Goal: Transaction & Acquisition: Purchase product/service

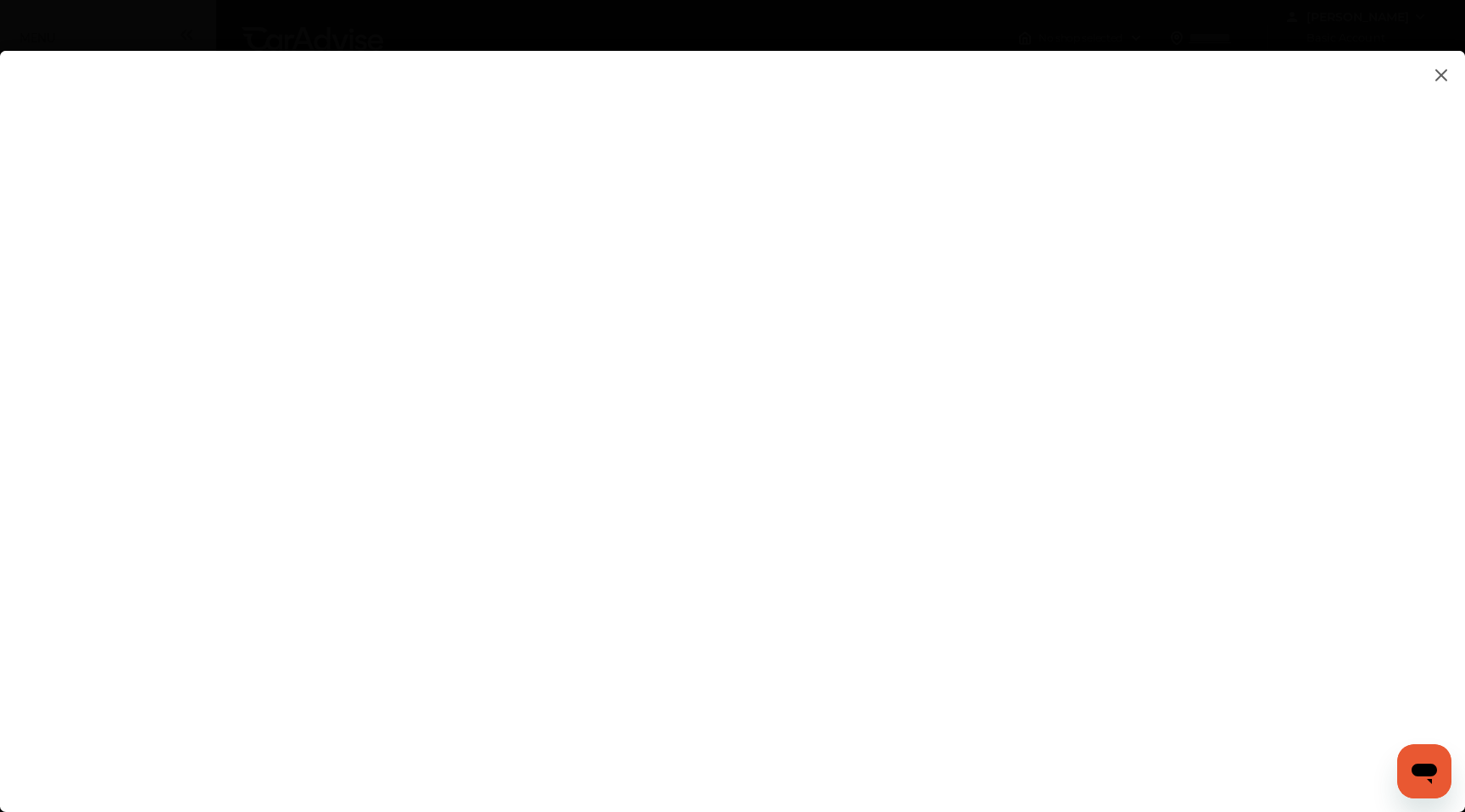
click at [1438, 72] on img at bounding box center [1442, 75] width 20 height 21
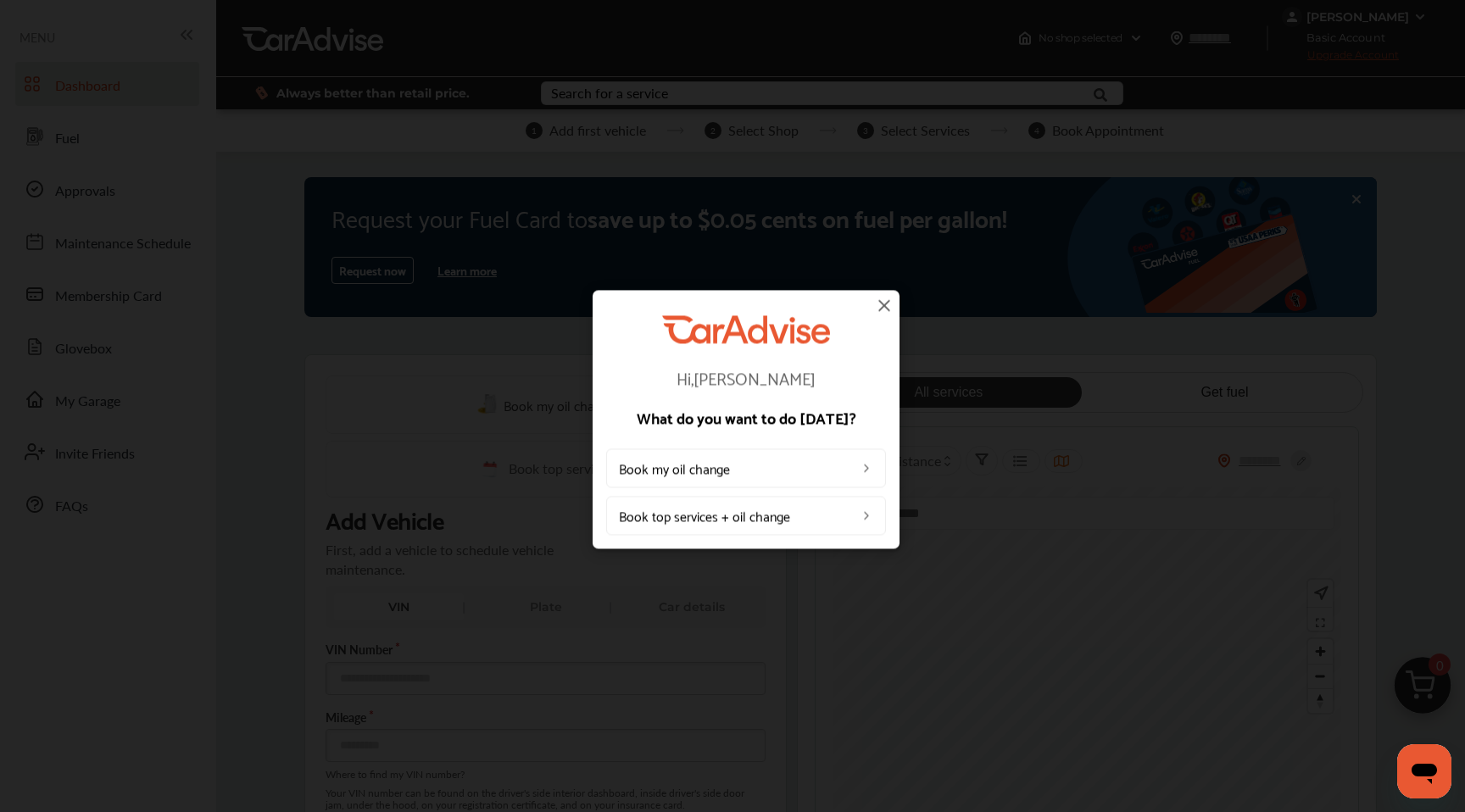
click at [888, 305] on img at bounding box center [884, 306] width 20 height 20
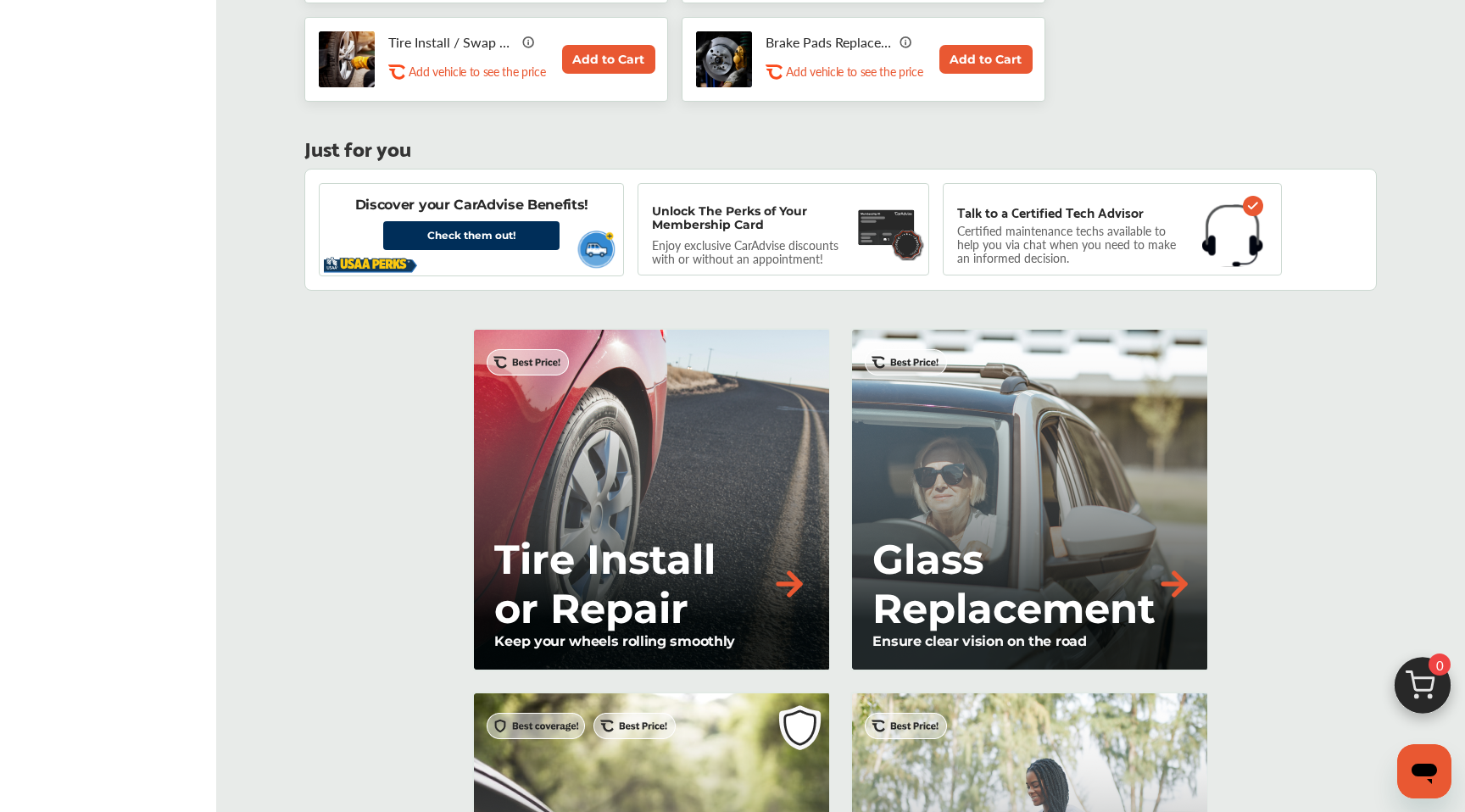
scroll to position [1164, 0]
click at [966, 63] on button "Add to Cart" at bounding box center [987, 59] width 94 height 29
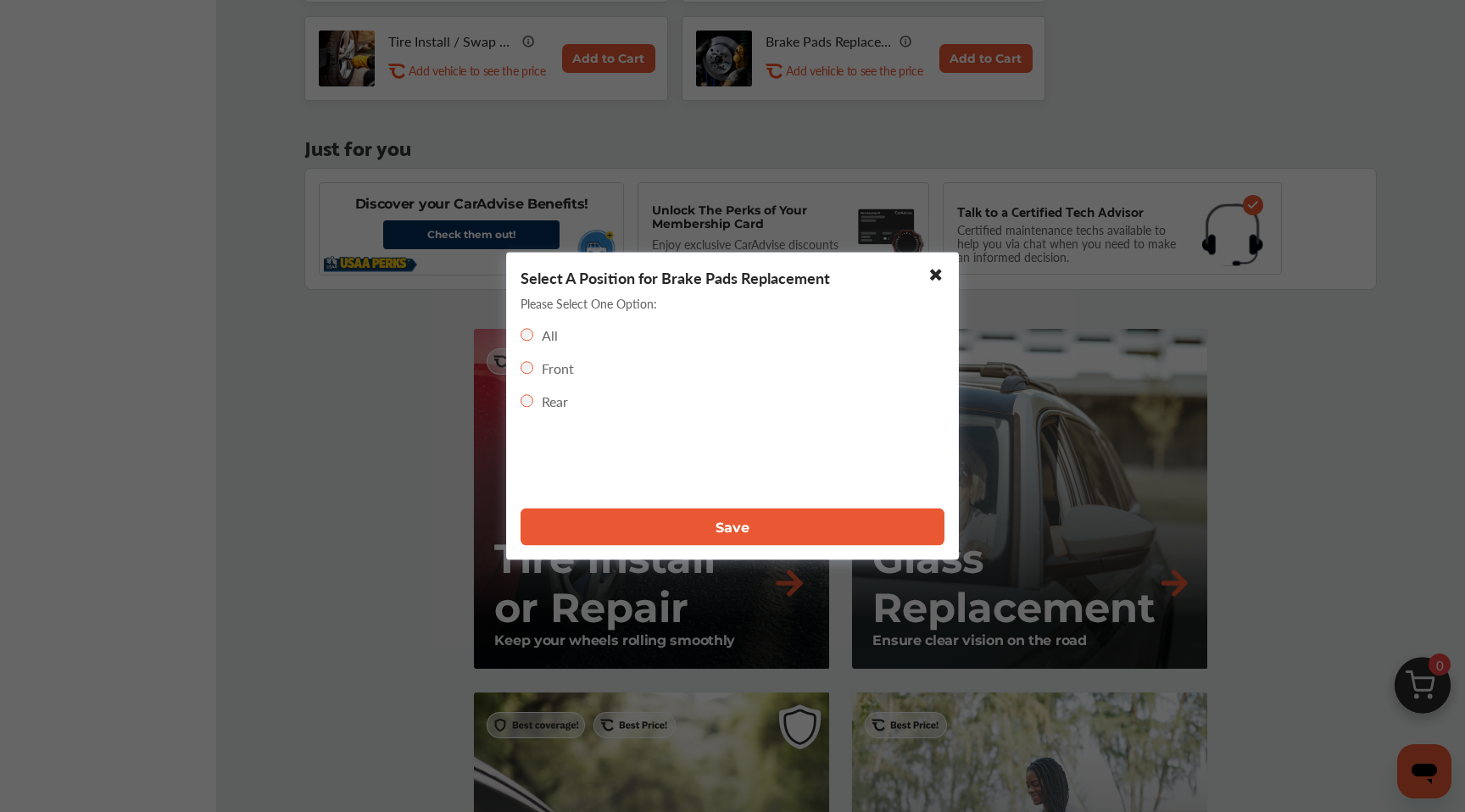
click at [753, 521] on button "Save" at bounding box center [733, 528] width 424 height 37
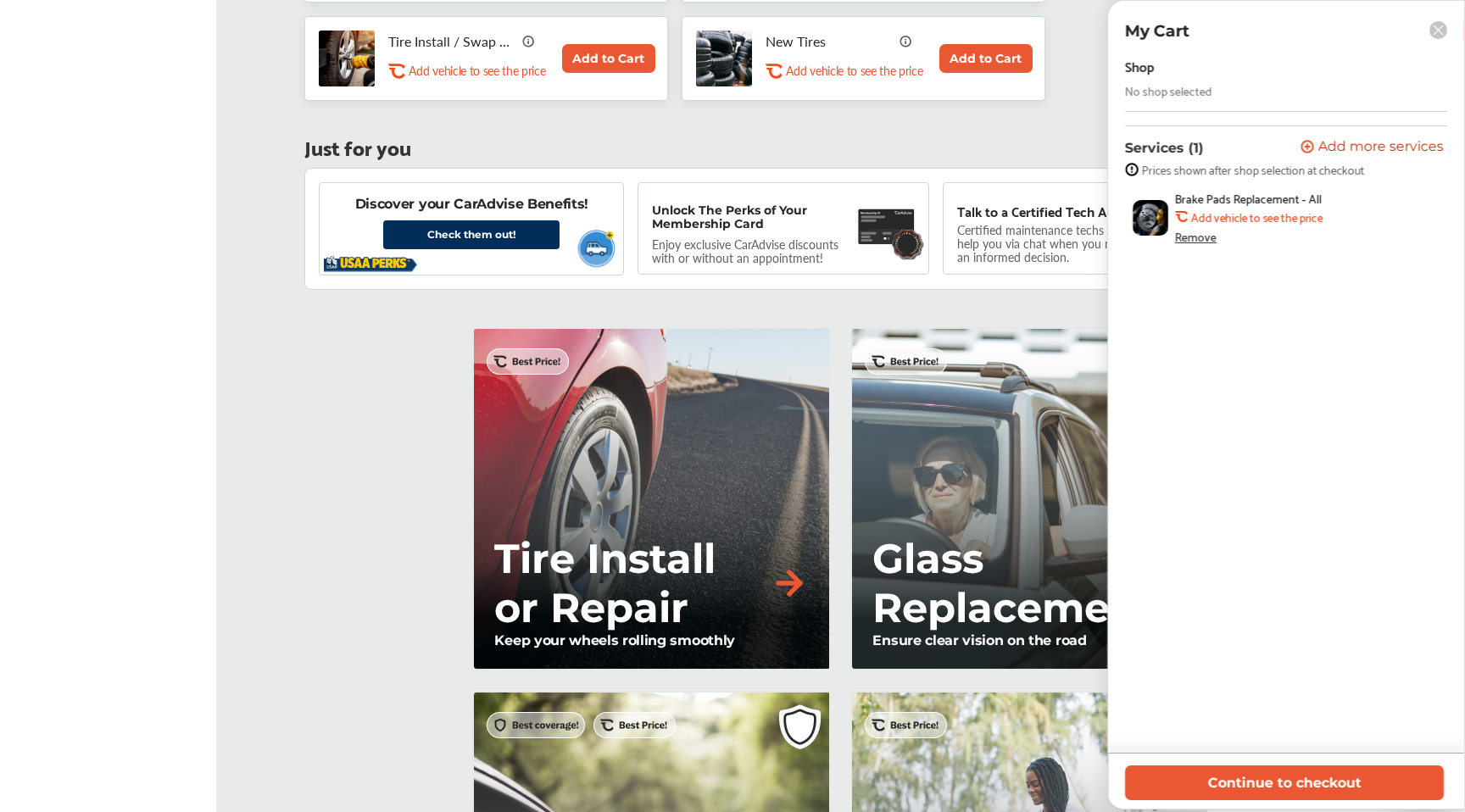
click at [1147, 223] on img at bounding box center [1151, 218] width 36 height 36
click at [1217, 778] on button "Continue to checkout" at bounding box center [1285, 783] width 319 height 35
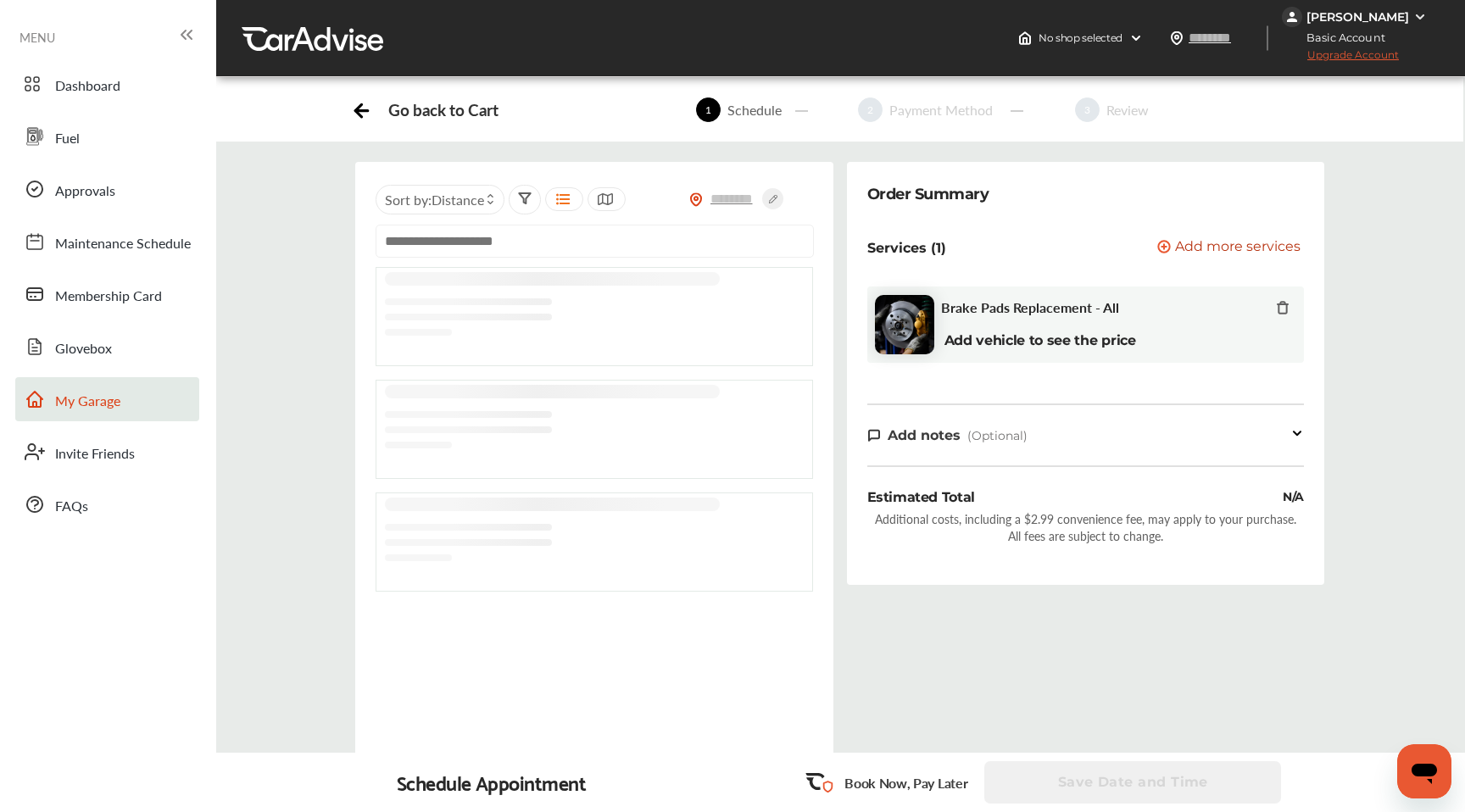
click at [105, 395] on span "My Garage" at bounding box center [88, 402] width 66 height 22
